Goal: Task Accomplishment & Management: Manage account settings

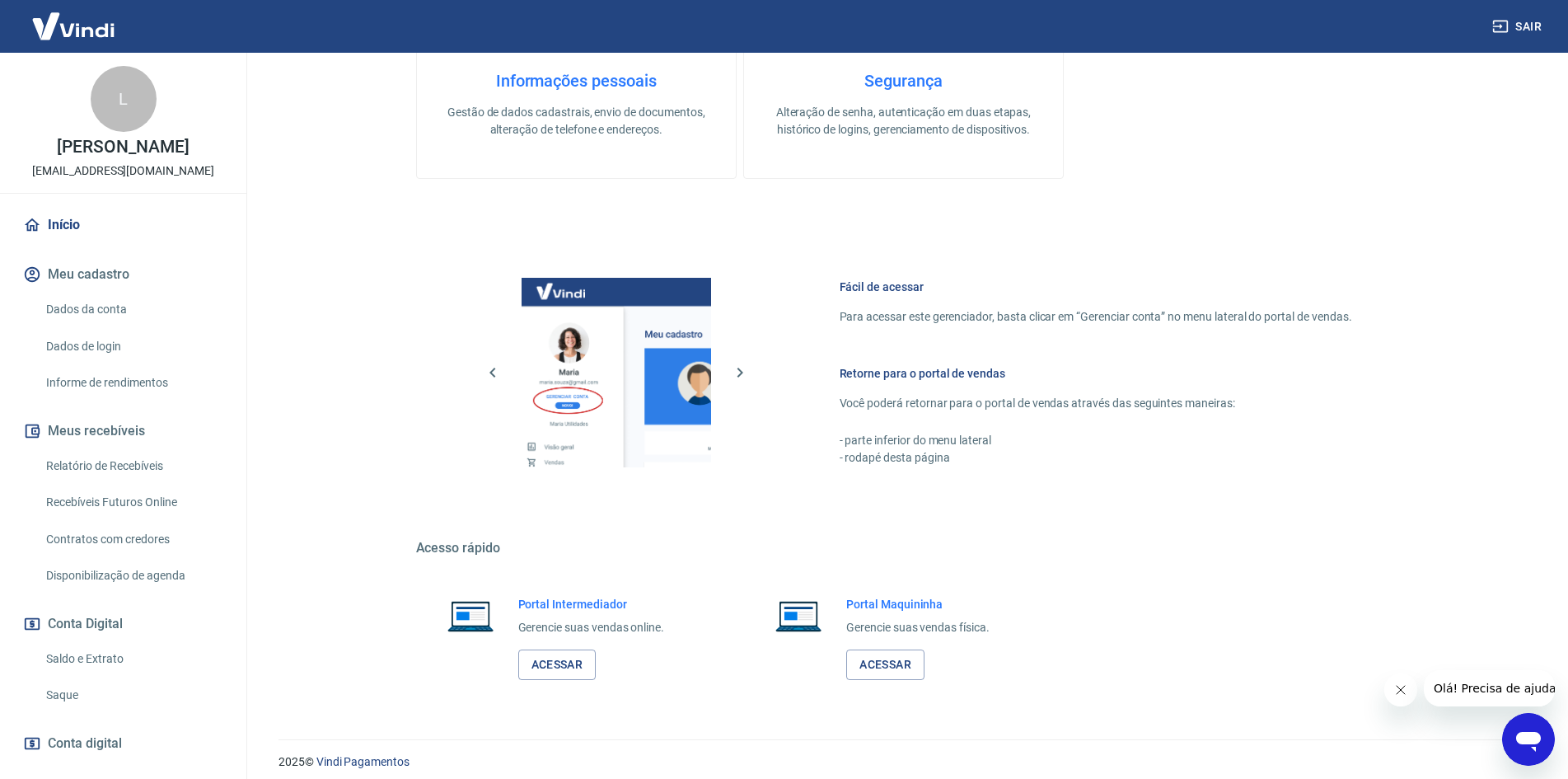
scroll to position [506, 0]
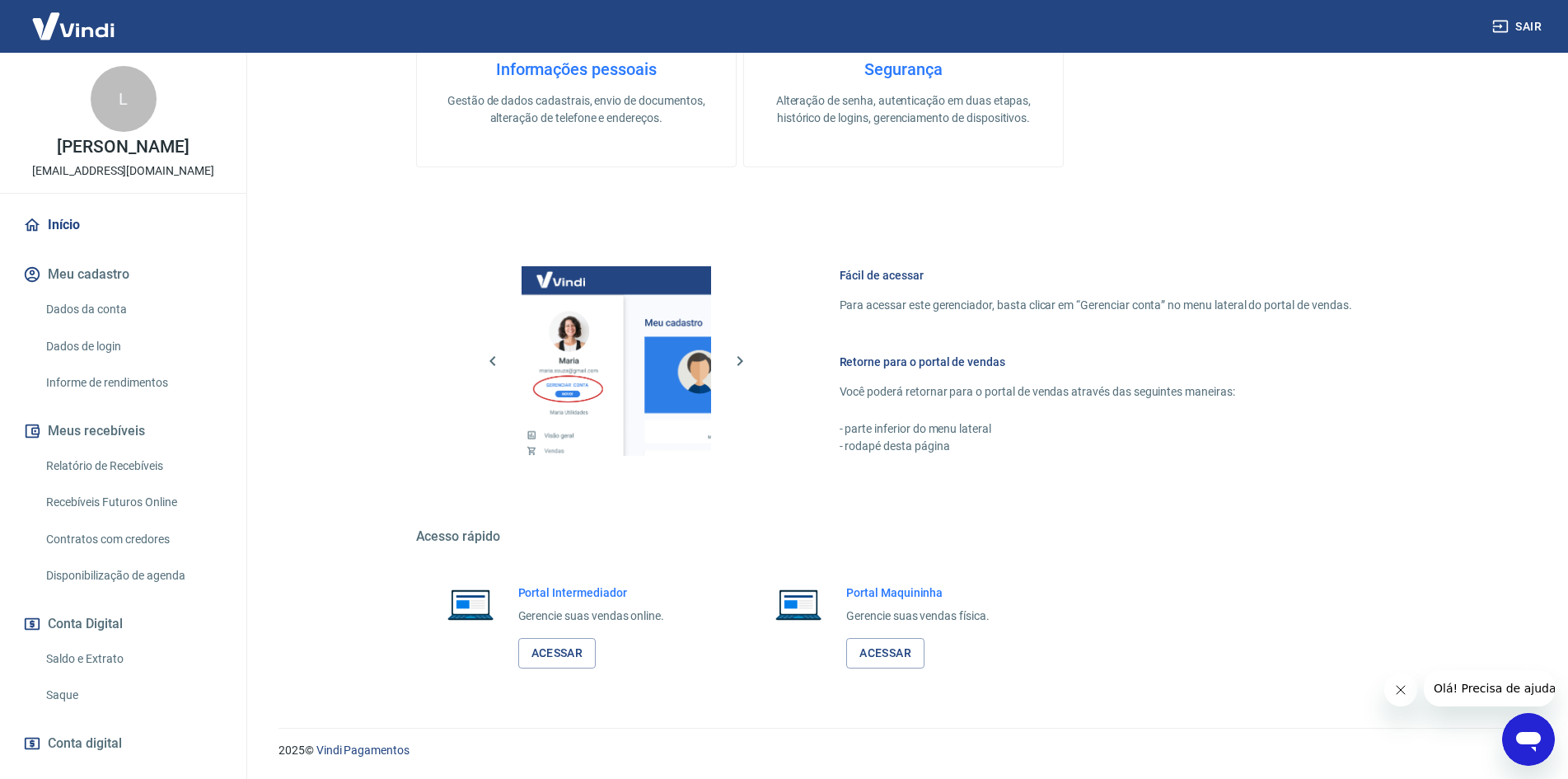
click at [98, 672] on link "Saldo e Extrato" at bounding box center [133, 659] width 187 height 34
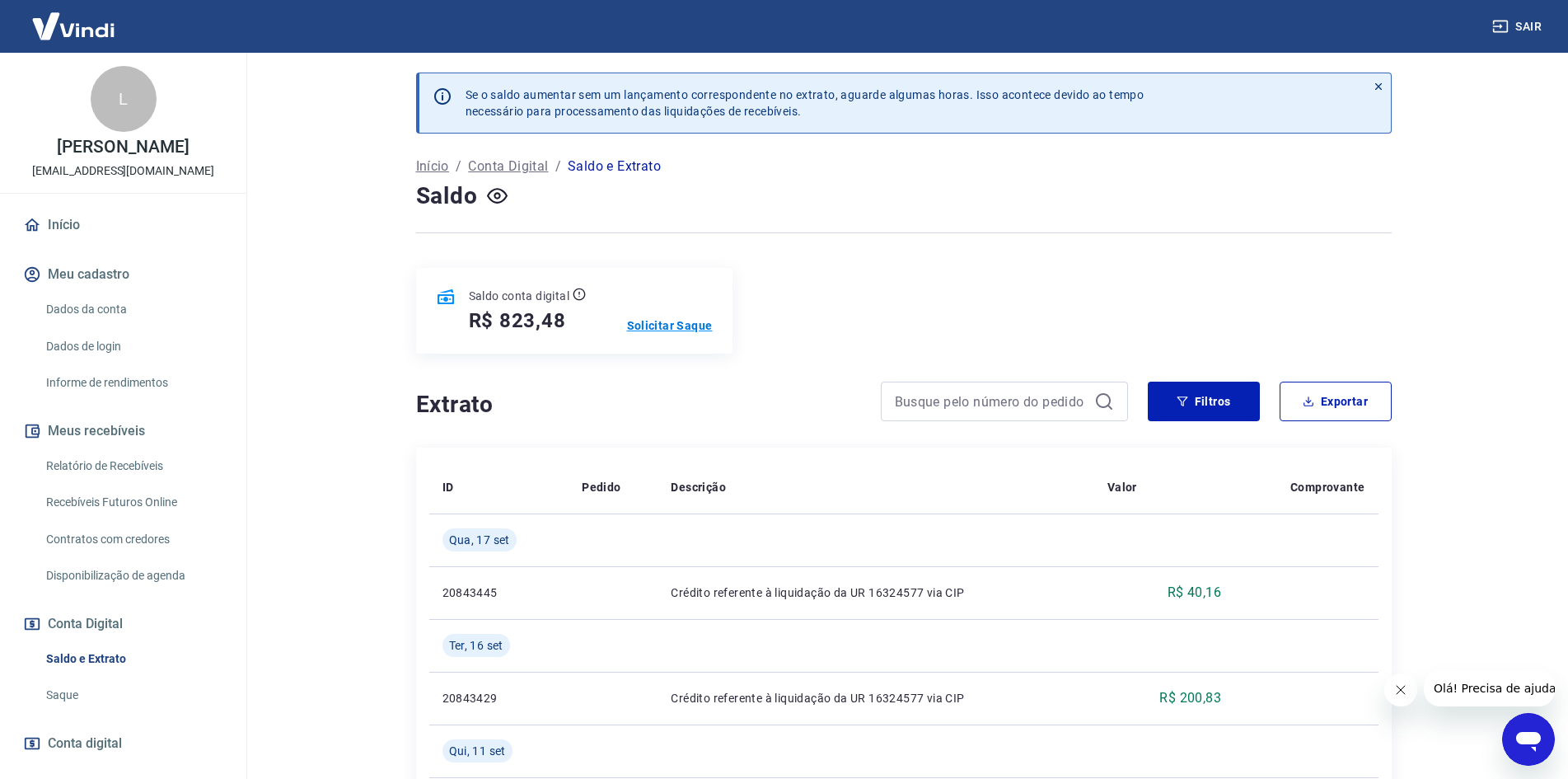
click at [657, 321] on p "Solicitar Saque" at bounding box center [670, 326] width 85 height 16
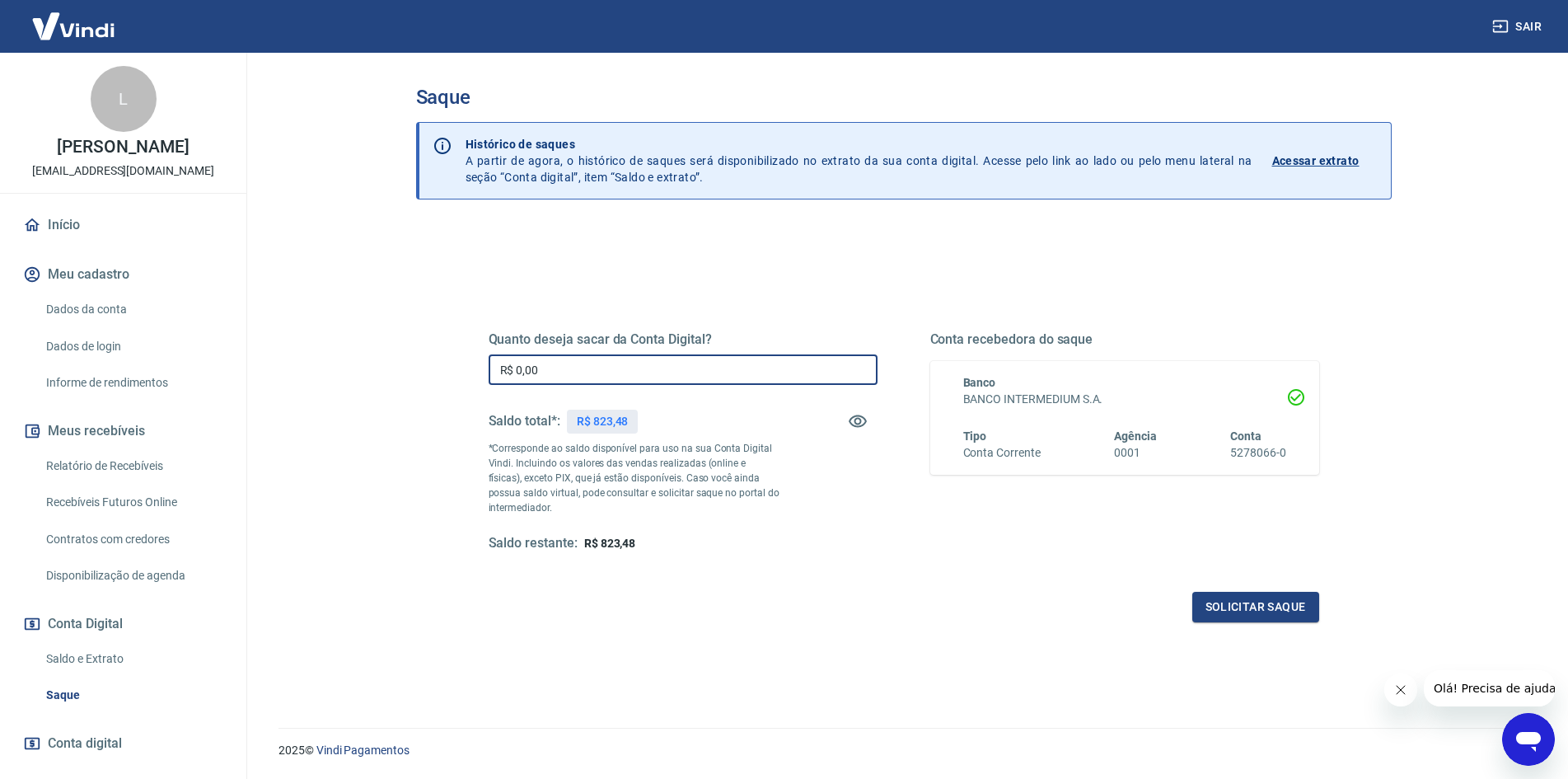
click at [644, 356] on input "R$ 0,00" at bounding box center [683, 370] width 389 height 31
type input "R$ 823,48"
click at [1260, 595] on button "Solicitar saque" at bounding box center [1255, 607] width 127 height 31
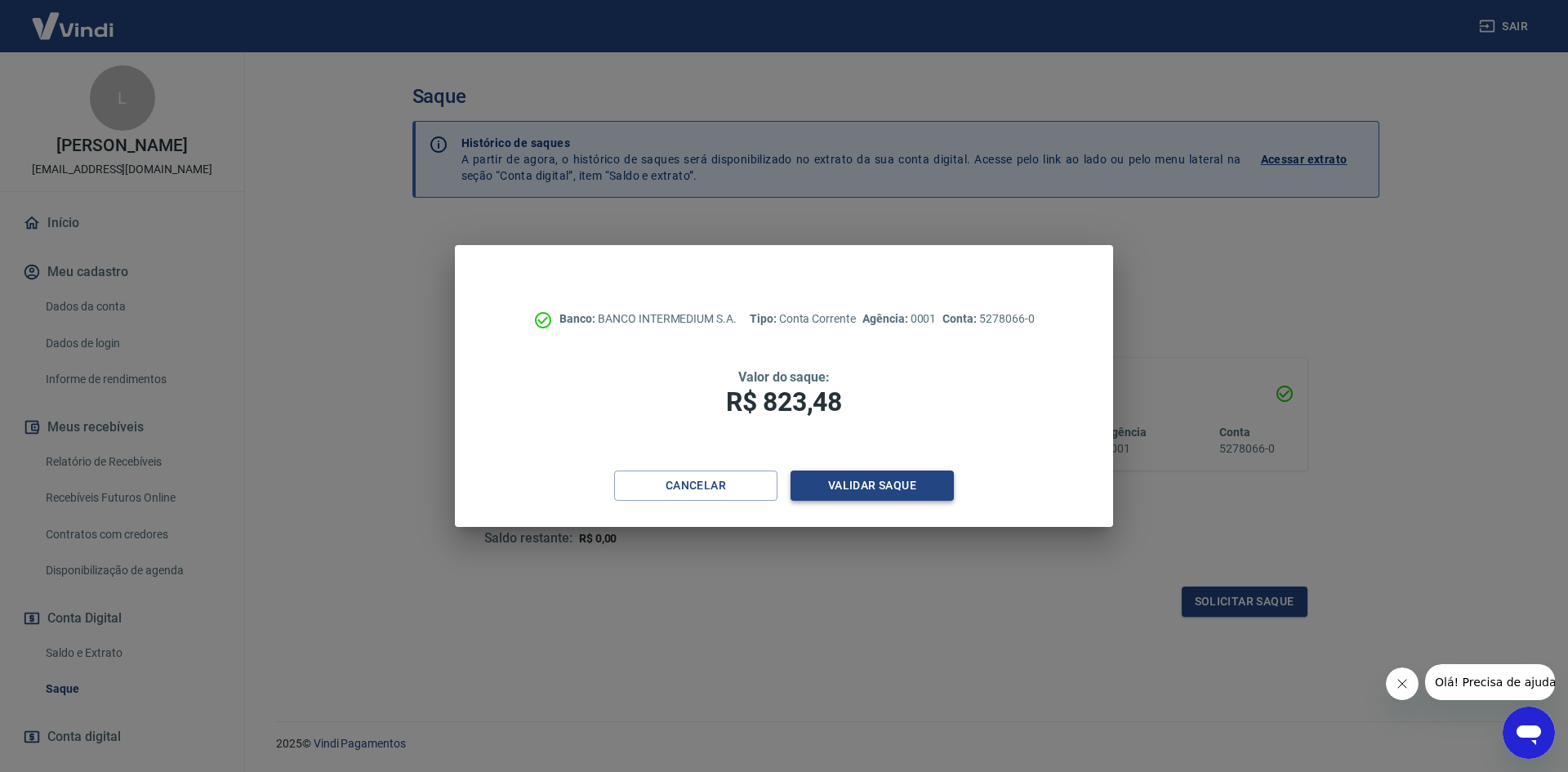
click at [888, 484] on button "Validar saque" at bounding box center [871, 486] width 163 height 30
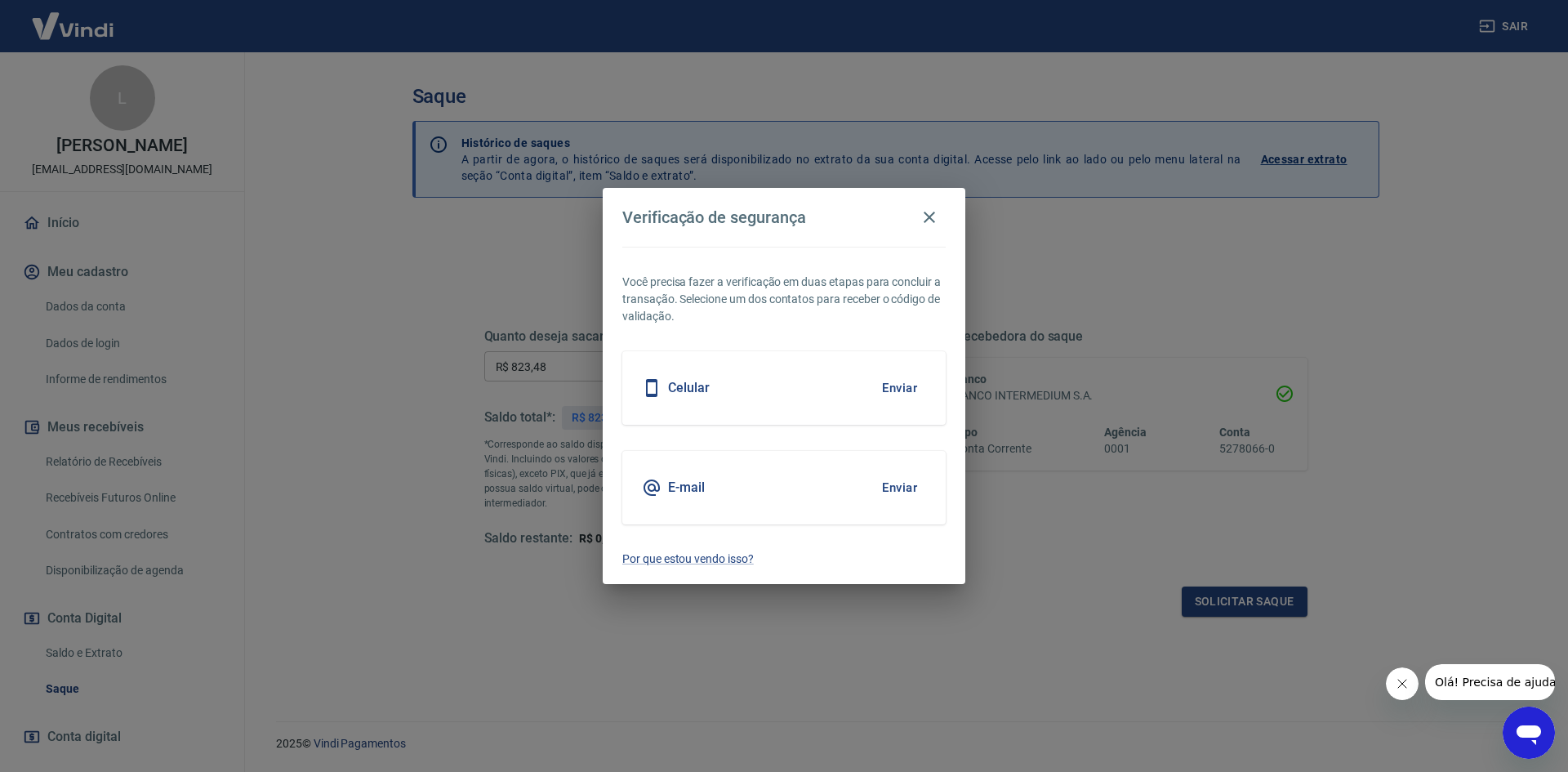
click at [901, 389] on button "Enviar" at bounding box center [900, 388] width 53 height 34
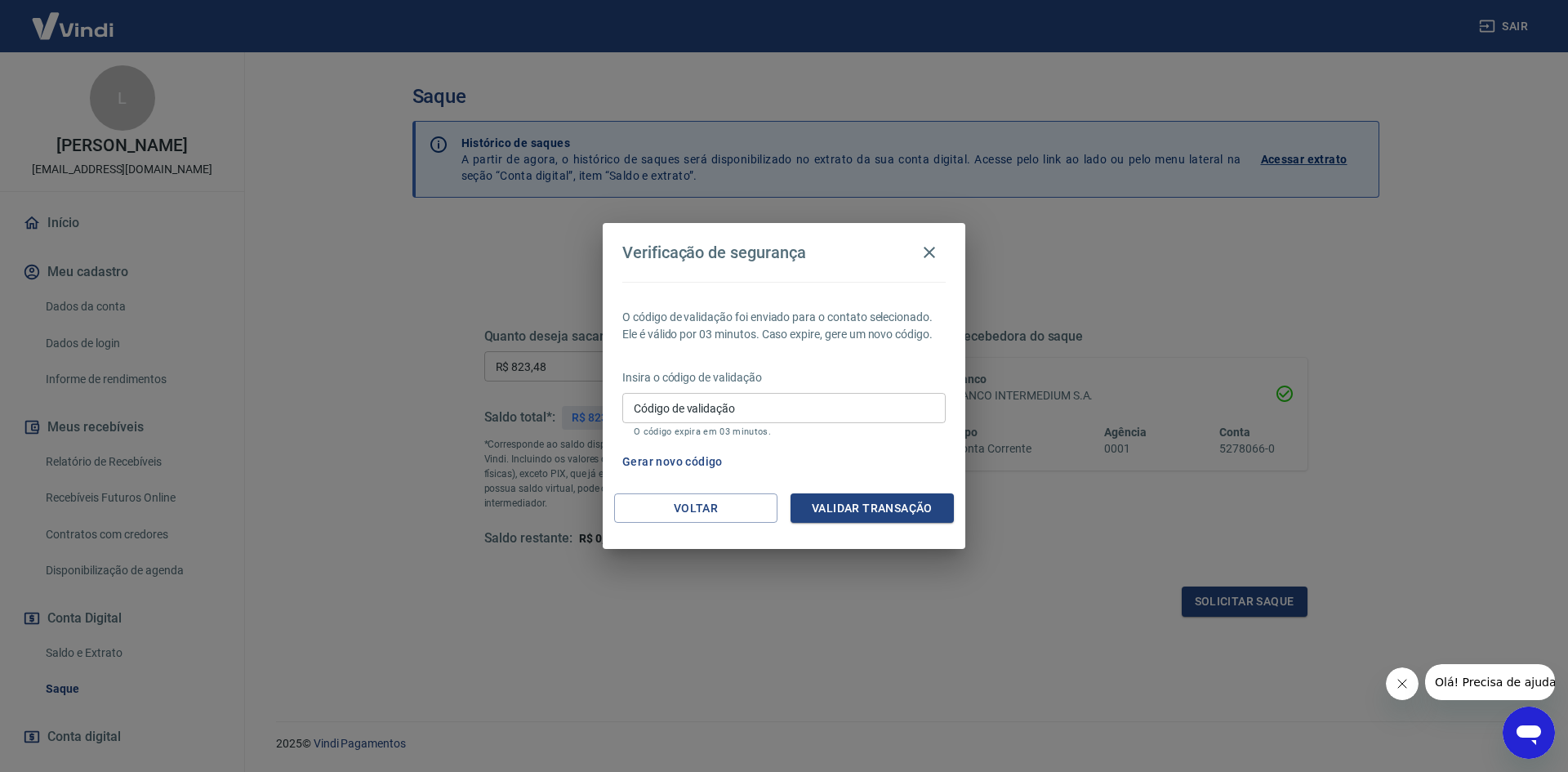
click at [911, 404] on input "Código de validação" at bounding box center [783, 408] width 323 height 30
type input "730222"
click at [883, 503] on button "Validar transação" at bounding box center [871, 509] width 163 height 30
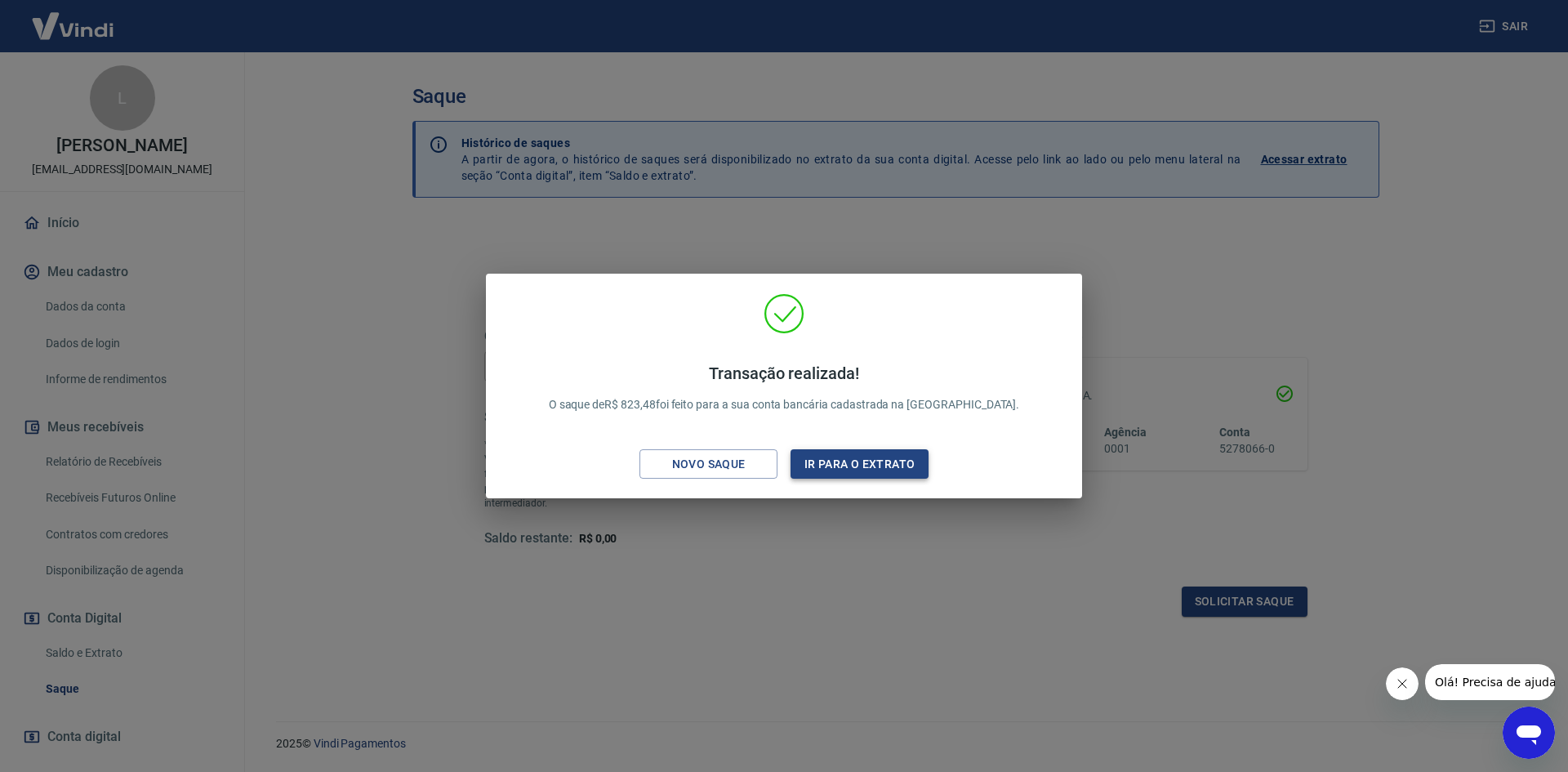
click at [859, 459] on button "Ir para o extrato" at bounding box center [859, 464] width 138 height 30
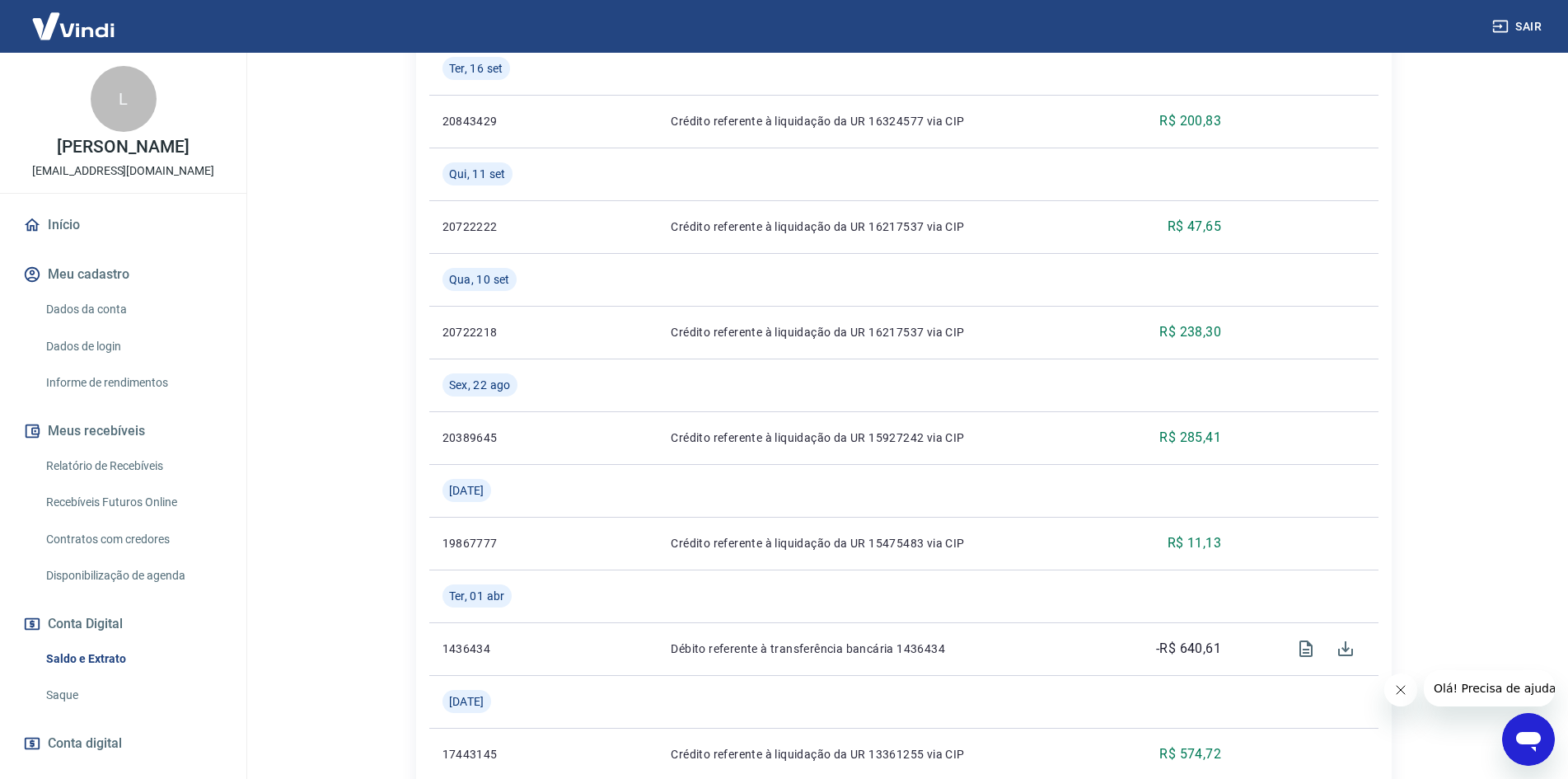
scroll to position [1237, 0]
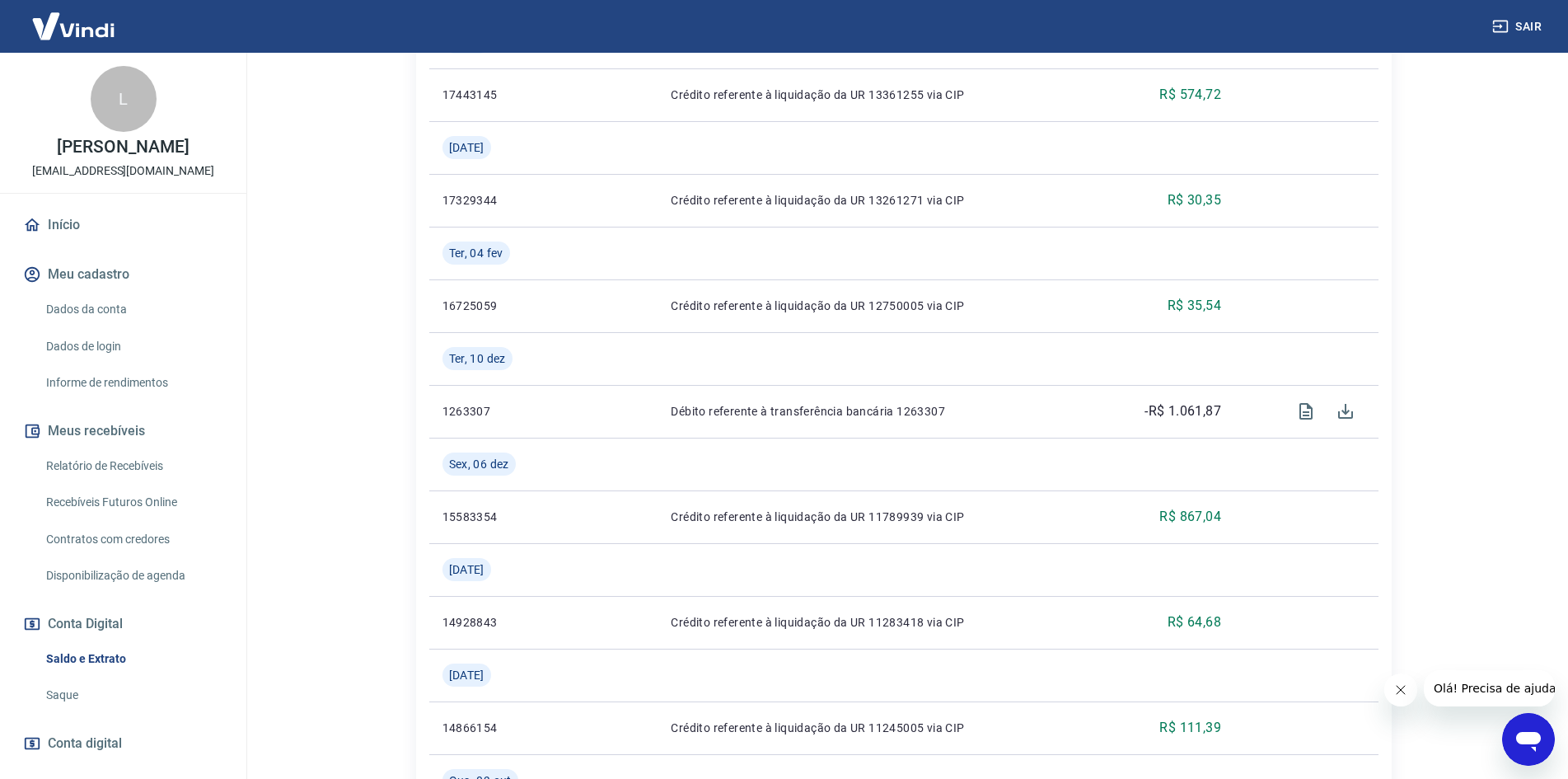
click at [77, 237] on link "Início" at bounding box center [123, 225] width 207 height 36
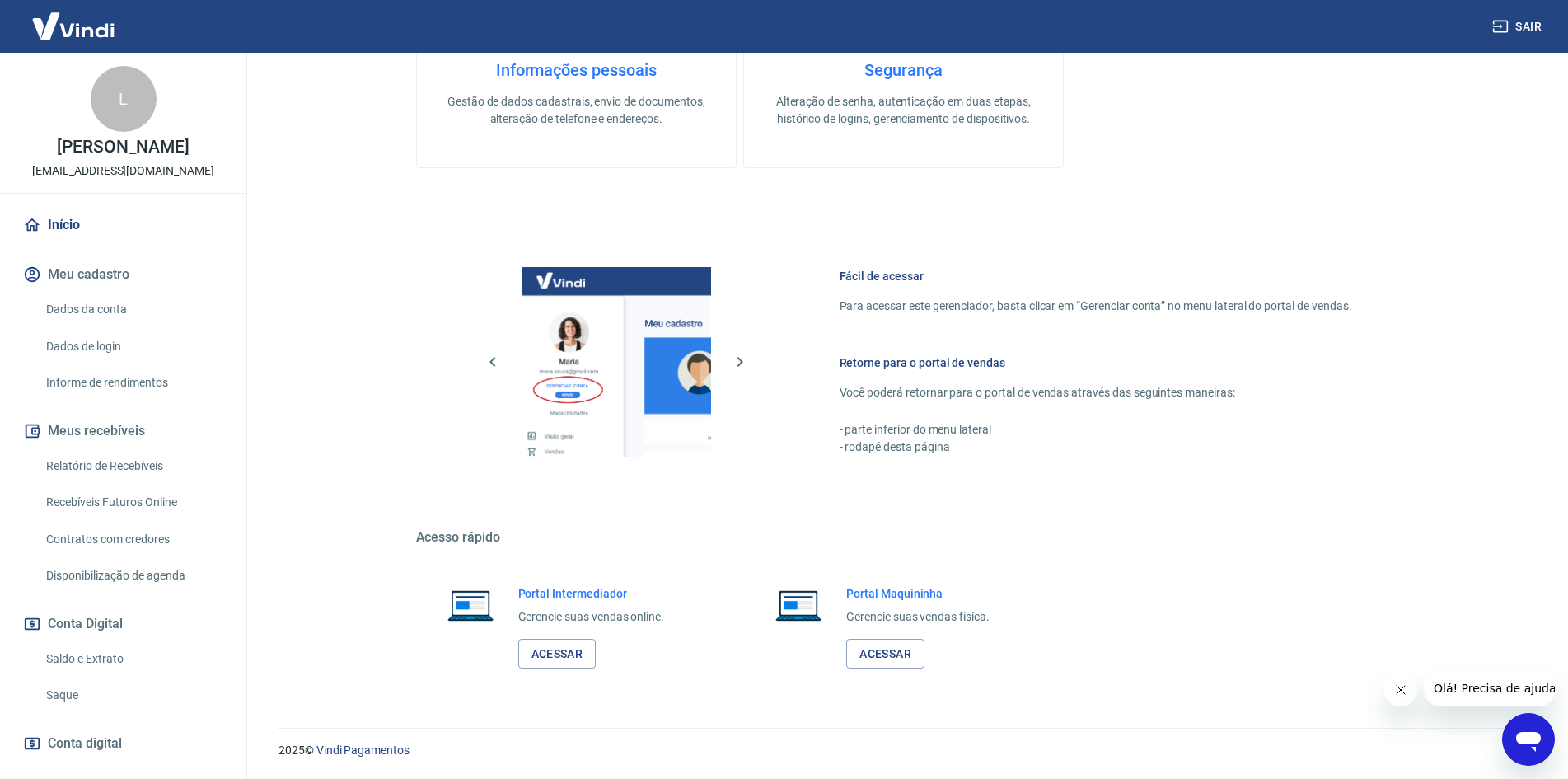
scroll to position [506, 0]
click at [563, 642] on link "Acessar" at bounding box center [557, 653] width 78 height 31
